Goal: Navigation & Orientation: Find specific page/section

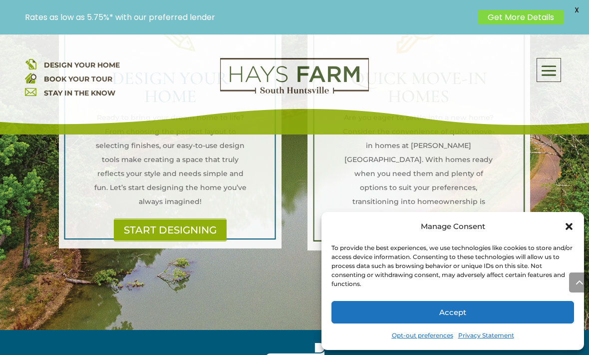
click at [127, 218] on link "START DESIGNING" at bounding box center [170, 229] width 113 height 23
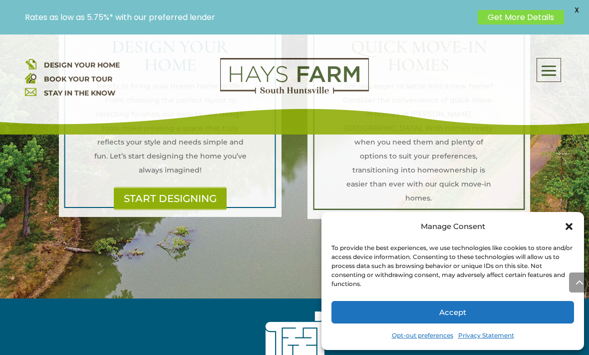
scroll to position [1323, 0]
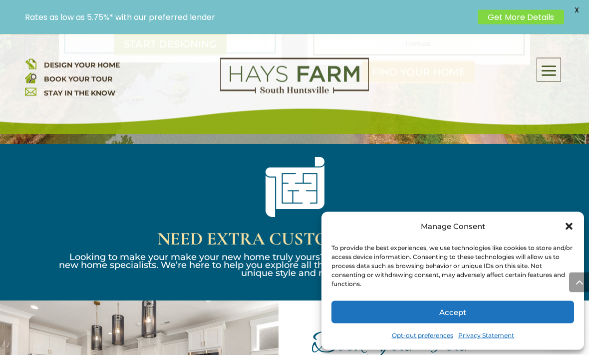
scroll to position [1439, 0]
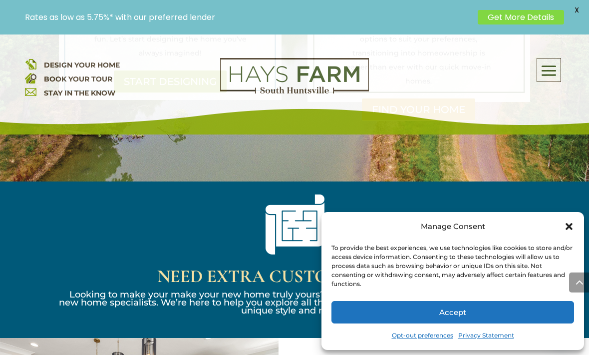
click at [556, 79] on span at bounding box center [549, 70] width 23 height 23
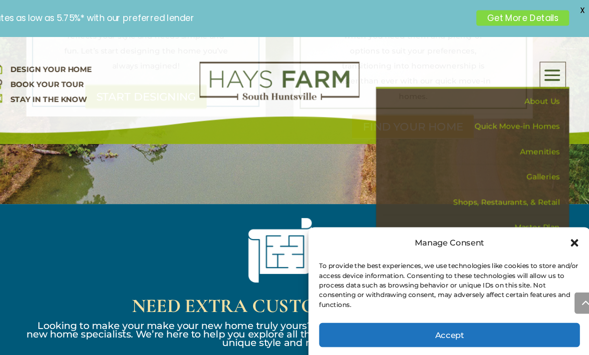
scroll to position [1427, 0]
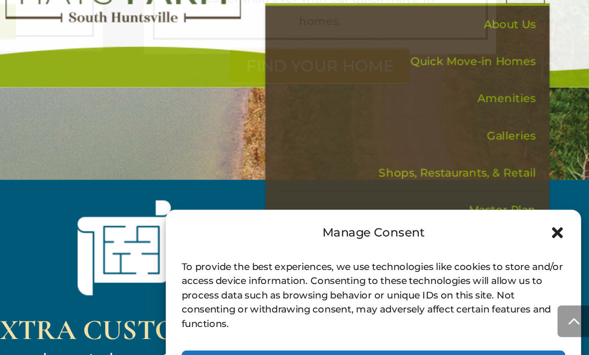
click at [565, 221] on icon "Close dialog" at bounding box center [570, 226] width 10 height 10
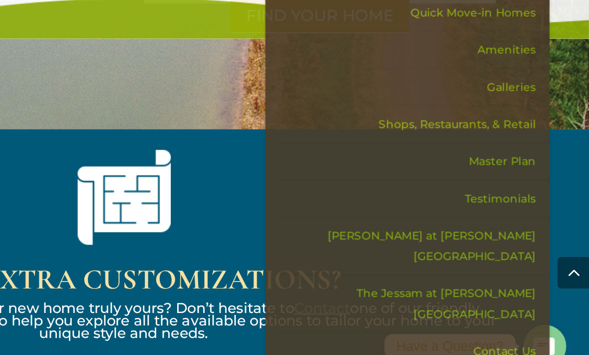
scroll to position [1429, 0]
click at [392, 177] on link "Shops, Restaurants, & Retail" at bounding box center [478, 188] width 173 height 23
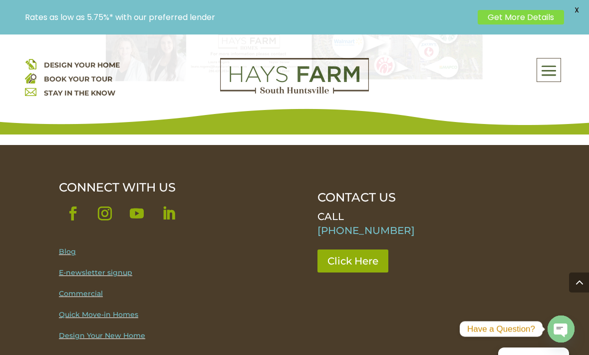
scroll to position [2375, 0]
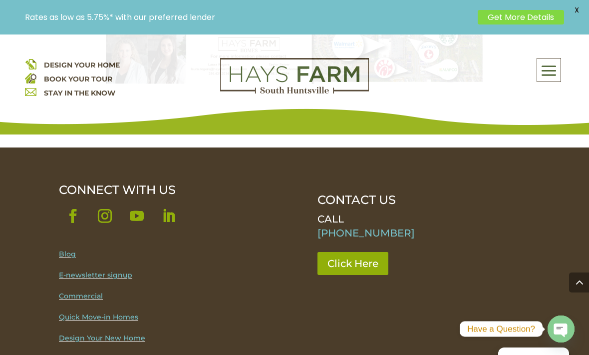
click at [538, 82] on span at bounding box center [549, 70] width 23 height 23
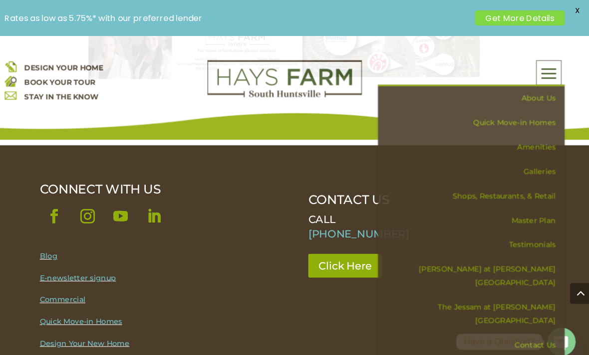
scroll to position [2392, 0]
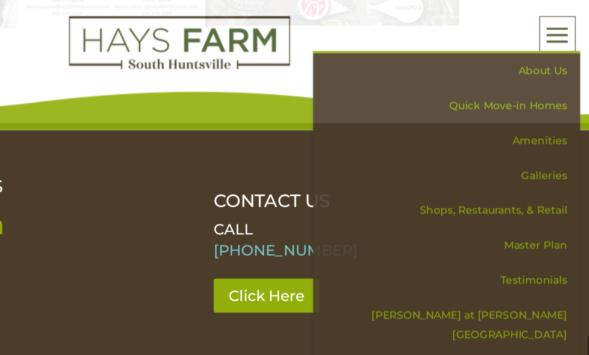
click at [392, 200] on link "Master Plan" at bounding box center [478, 211] width 173 height 23
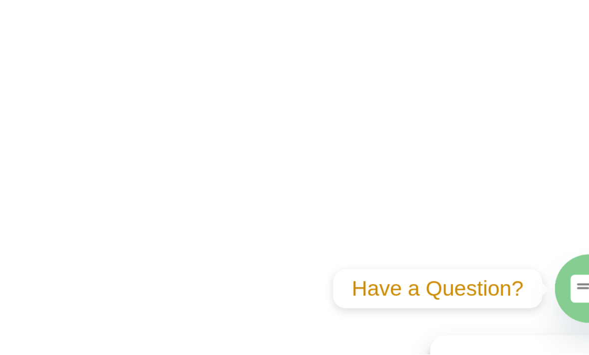
scroll to position [1005, 0]
